Goal: Task Accomplishment & Management: Manage account settings

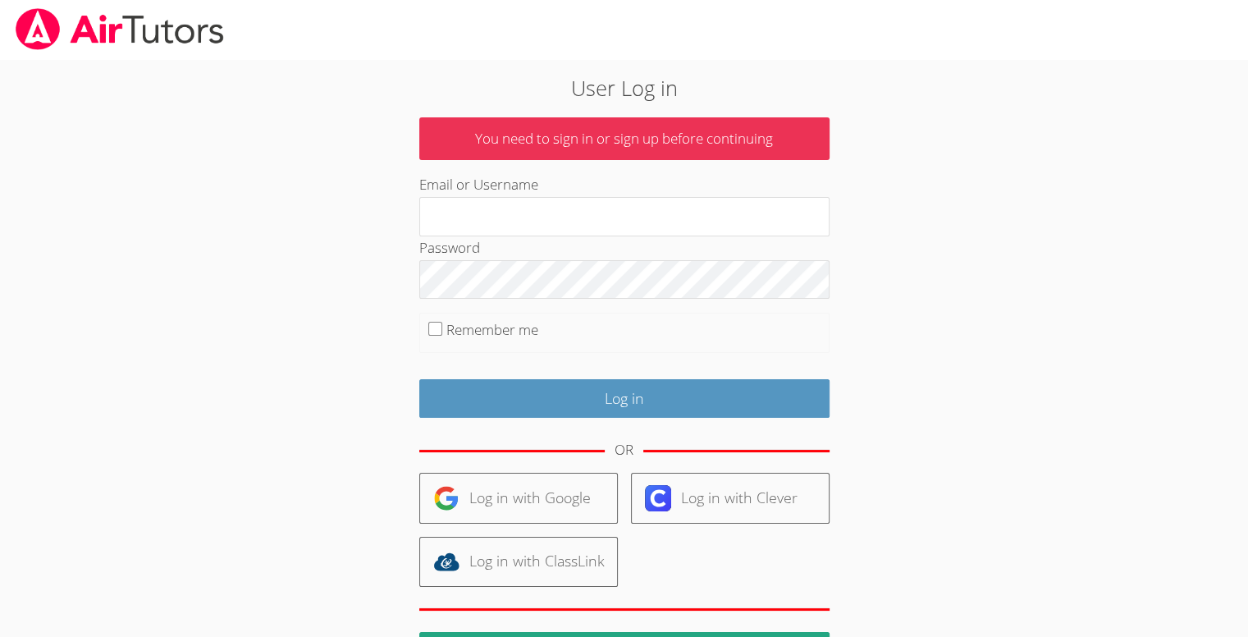
click at [418, 469] on div "User Log in You need to sign in or sign up before continuing Email or Username …" at bounding box center [624, 382] width 674 height 621
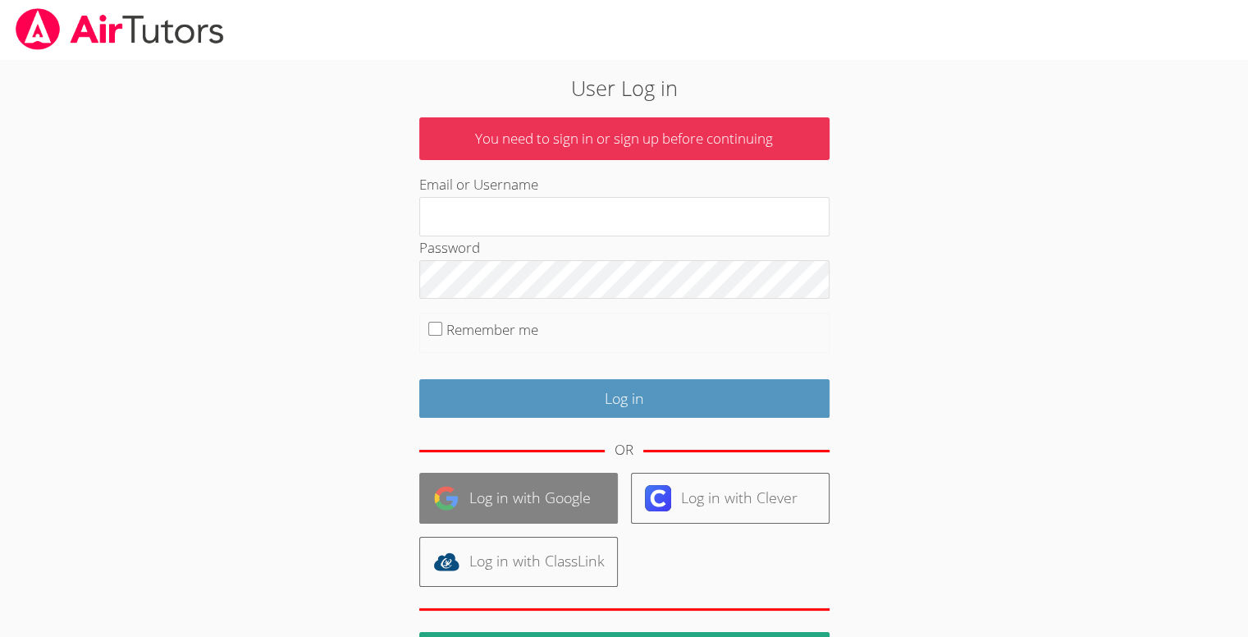
click at [480, 493] on link "Log in with Google" at bounding box center [518, 498] width 199 height 50
click at [576, 503] on link "Log in with Google" at bounding box center [518, 498] width 199 height 50
